Goal: Task Accomplishment & Management: Understand process/instructions

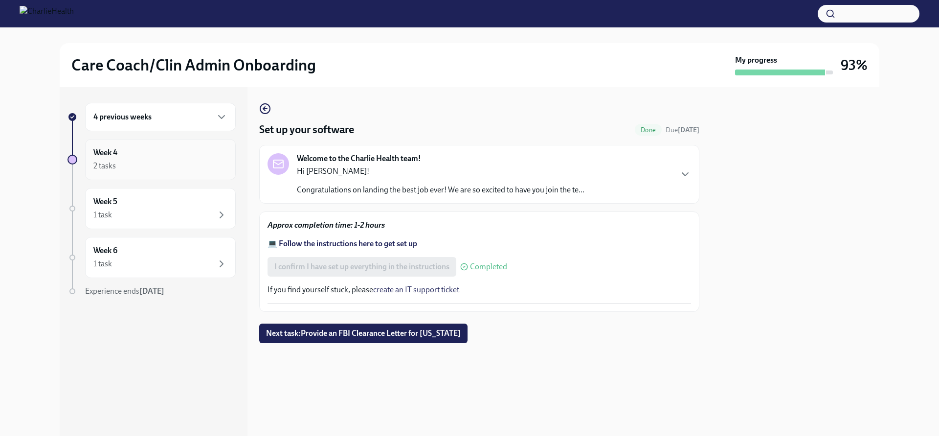
click at [170, 157] on div "Week 4 2 tasks" at bounding box center [160, 159] width 134 height 24
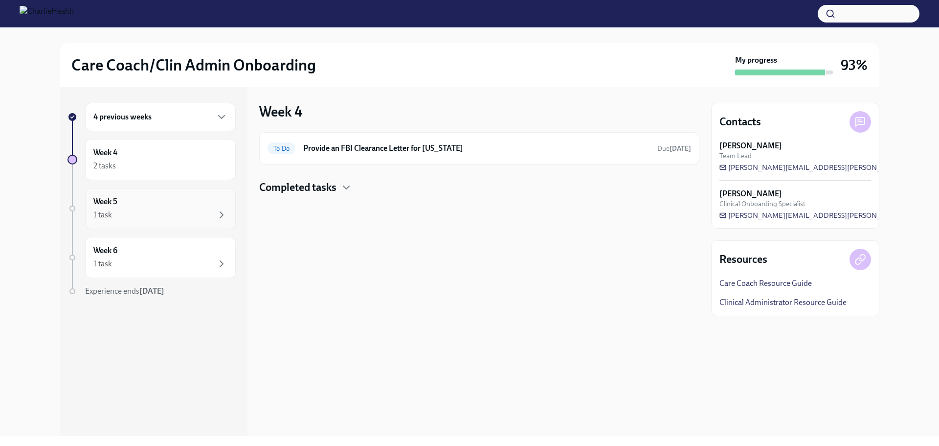
click at [167, 188] on div "Week 5 1 task" at bounding box center [160, 208] width 151 height 41
click at [169, 239] on div "Week 6 1 task" at bounding box center [160, 257] width 151 height 41
click at [169, 127] on div "4 previous weeks" at bounding box center [160, 117] width 151 height 28
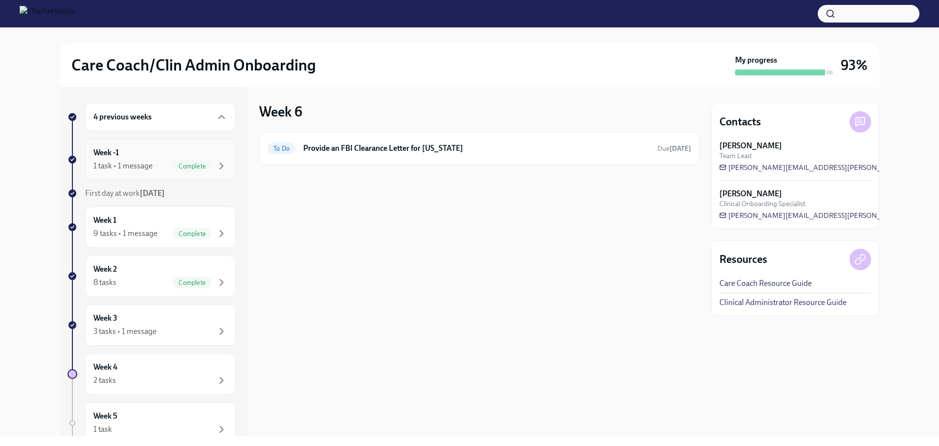
click at [158, 163] on div "1 task • 1 message Complete" at bounding box center [160, 166] width 134 height 12
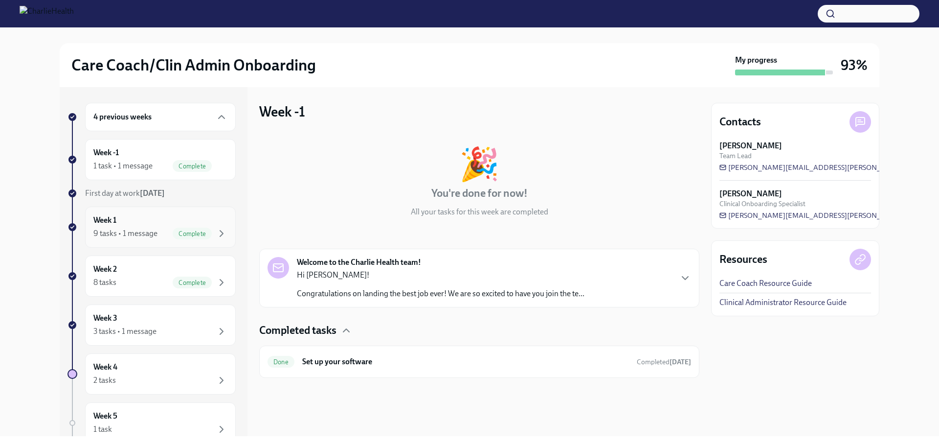
click at [155, 225] on div "Week 1 9 tasks • 1 message Complete" at bounding box center [160, 227] width 134 height 24
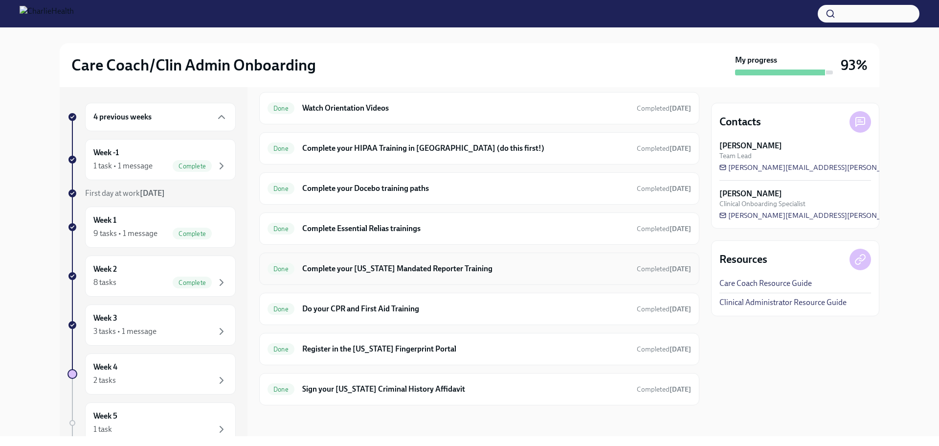
scroll to position [294, 0]
click at [145, 273] on div "Week 2 8 tasks Complete" at bounding box center [160, 276] width 134 height 24
click at [145, 269] on div "Week 2 8 tasks Complete" at bounding box center [160, 276] width 134 height 24
click at [155, 271] on div "Week 2 8 tasks Complete" at bounding box center [160, 276] width 134 height 24
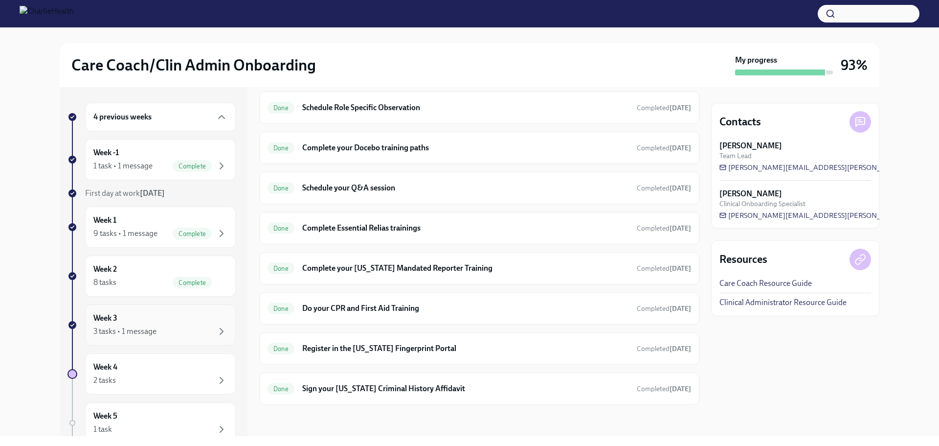
click at [130, 319] on div "Week 3 3 tasks • 1 message" at bounding box center [160, 325] width 134 height 24
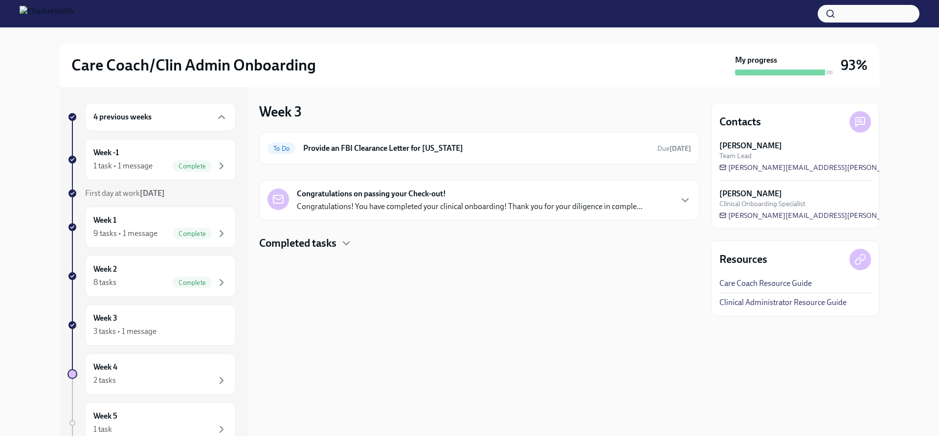
click at [673, 196] on div "Congratulations on passing your Check-out! Congratulations! You have completed …" at bounding box center [480, 199] width 424 height 23
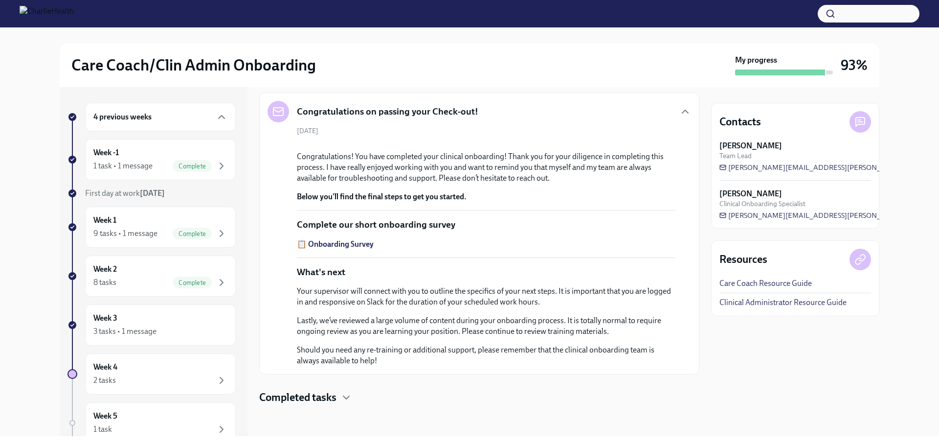
scroll to position [244, 0]
